Goal: Use online tool/utility

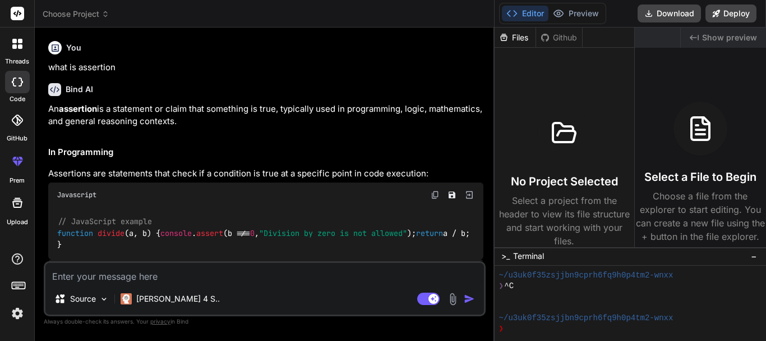
scroll to position [21, 0]
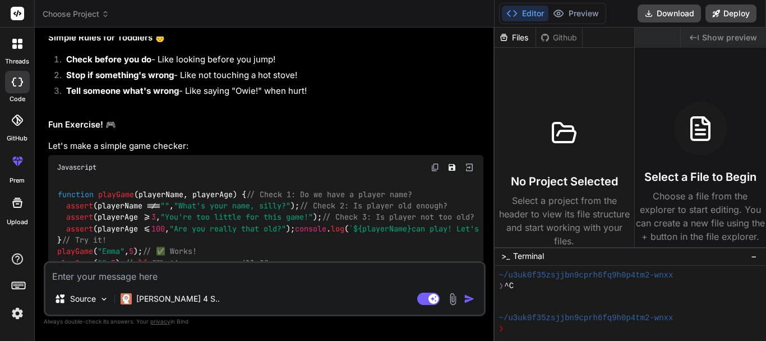
click at [181, 278] on textarea at bounding box center [264, 273] width 439 height 20
paste textarea "Unit Price = Cost / (1 - (Margin (%)/100))"
type textarea "Unit Price = Cost / (1 - (Margin (%)/100))"
type textarea "x"
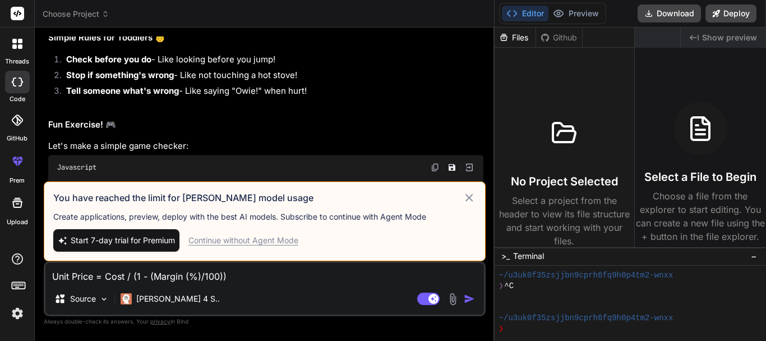
type textarea "Unit Price = Cost / (1 - (Margin (%)/100))"
click at [466, 198] on icon at bounding box center [470, 198] width 8 height 8
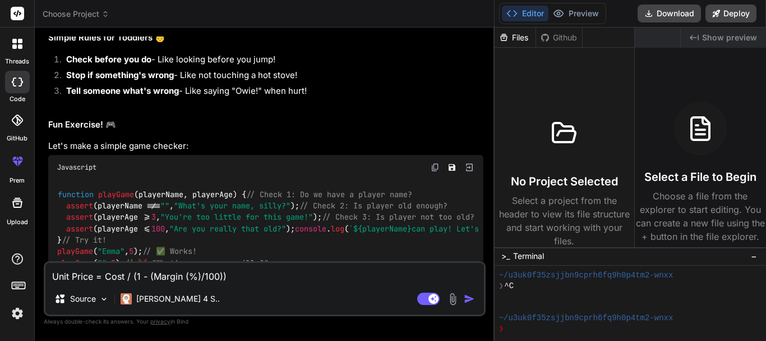
click at [464, 296] on img "button" at bounding box center [469, 298] width 11 height 11
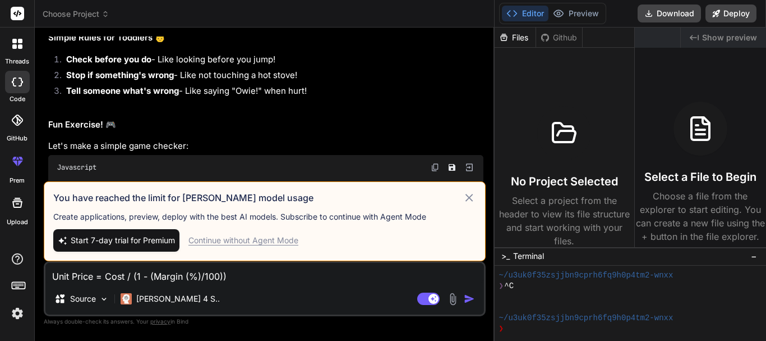
click at [225, 242] on div "Continue without Agent Mode" at bounding box center [244, 240] width 110 height 11
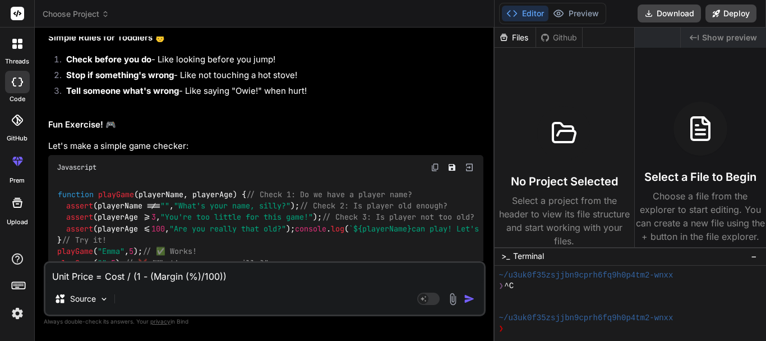
click at [464, 295] on img "button" at bounding box center [469, 298] width 11 height 11
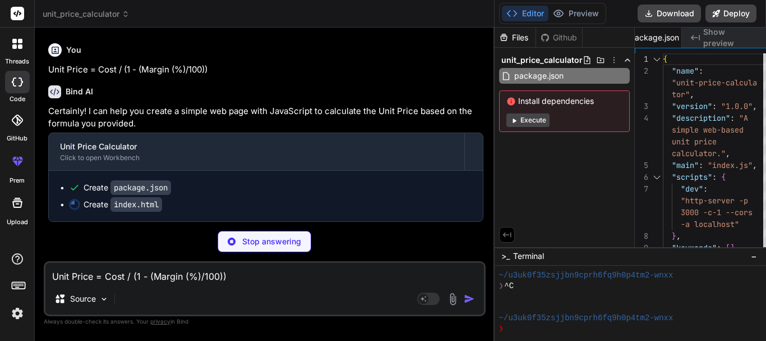
scroll to position [2370, 0]
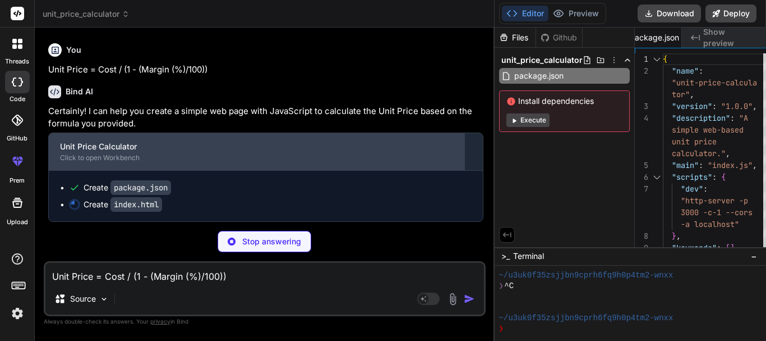
type textarea "x"
type textarea "src="script.js"></script> </body> </html>"
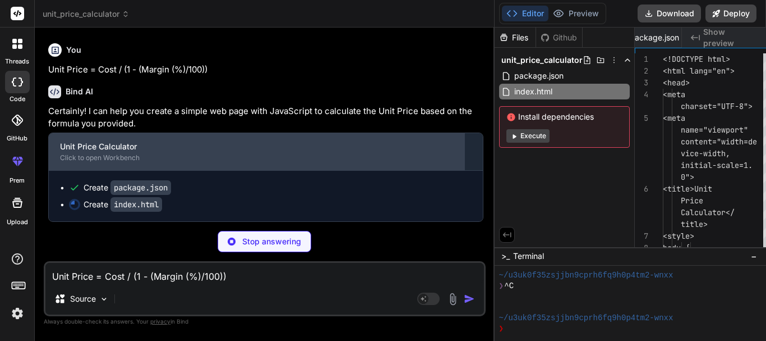
scroll to position [0, 77]
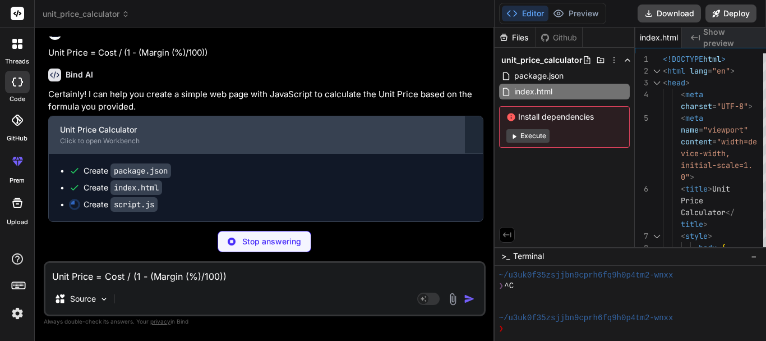
type textarea "x"
type textarea "calculateUnitPrice(cost, margin); unitPriceResult.textContent = result; }"
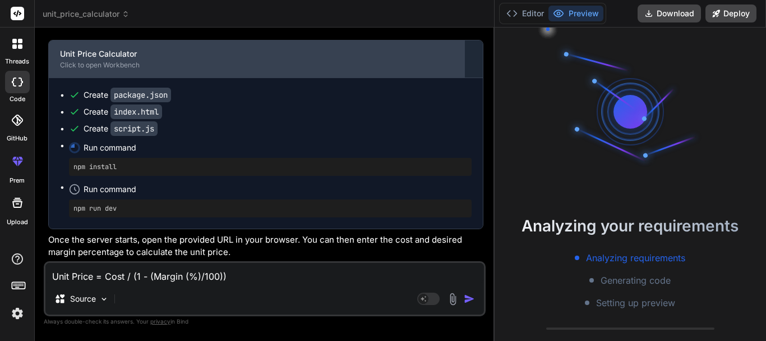
scroll to position [2456, 0]
type textarea "x"
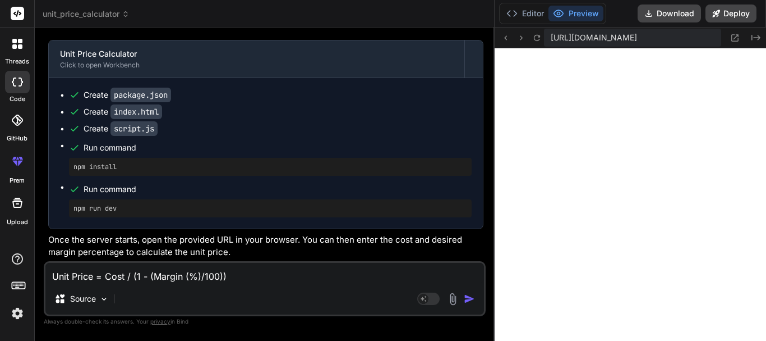
scroll to position [576, 0]
click at [101, 270] on textarea "Unit Price = Cost / (1 - (Margin (%)/100))" at bounding box center [264, 273] width 439 height 20
paste textarea "Margin = ((Unit Price - Cost)/ Cost)*100"
type textarea "Margin = ((Unit Price - Cost)/ Cost)*100"
type textarea "x"
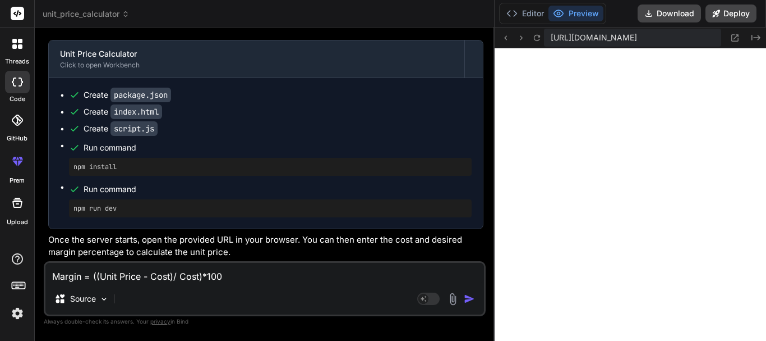
type textarea "Margin = ((Unit Price - Cost)/ Cost)*100"
click at [464, 297] on img "button" at bounding box center [469, 298] width 11 height 11
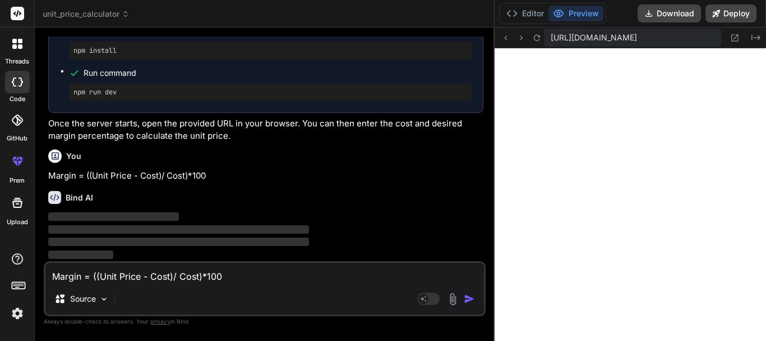
scroll to position [2628, 0]
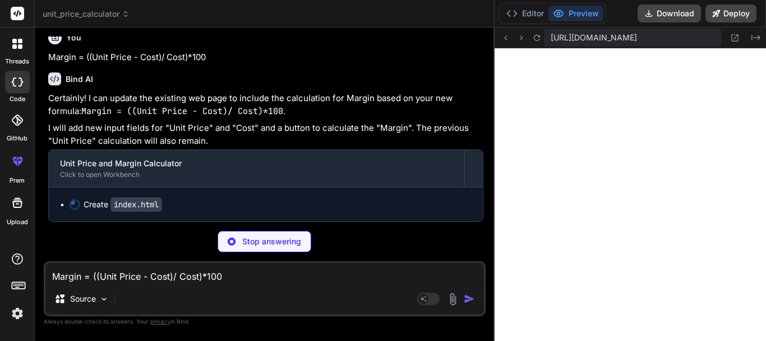
type textarea "x"
type textarea "</html>"
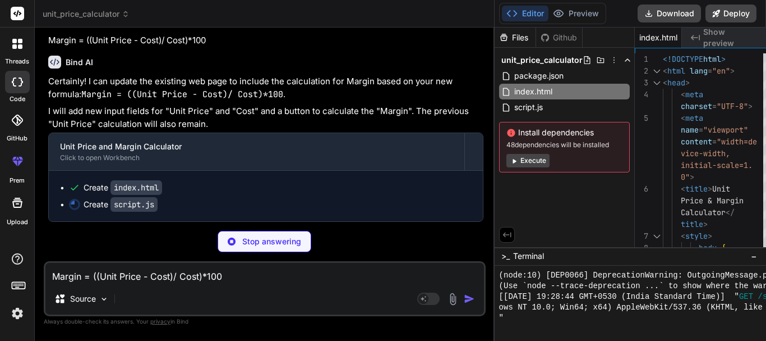
type textarea "x"
type textarea "cost); marginResult.textContent = `${result}%`; }"
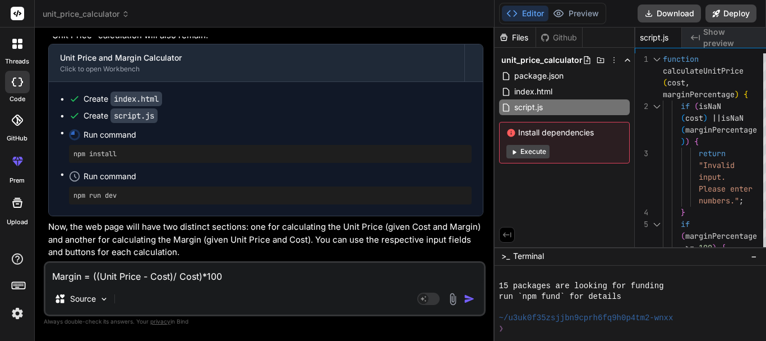
scroll to position [714, 0]
type textarea "x"
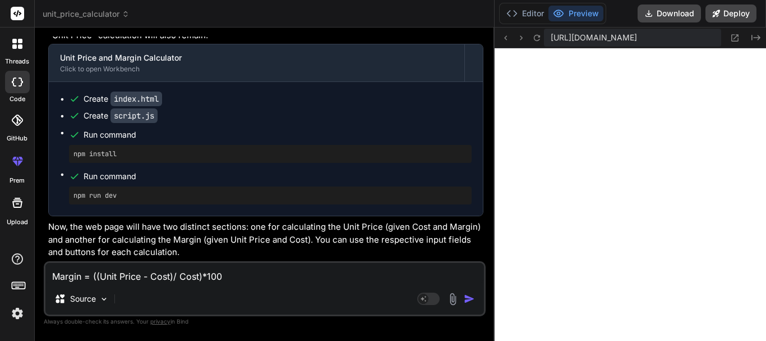
scroll to position [2740, 0]
